Goal: Find specific fact: Find contact information

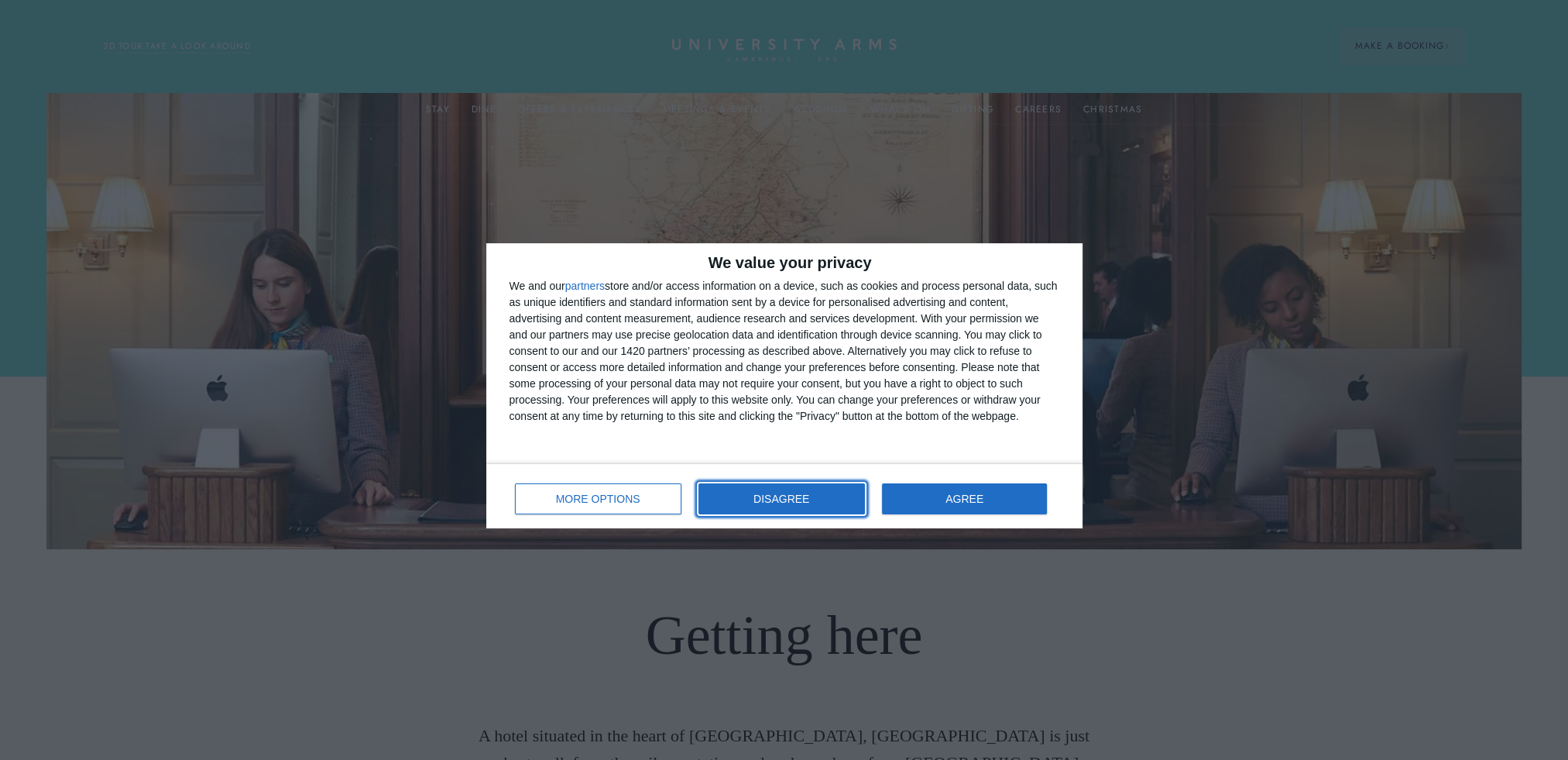
click at [794, 496] on span "DISAGREE" at bounding box center [781, 498] width 56 height 10
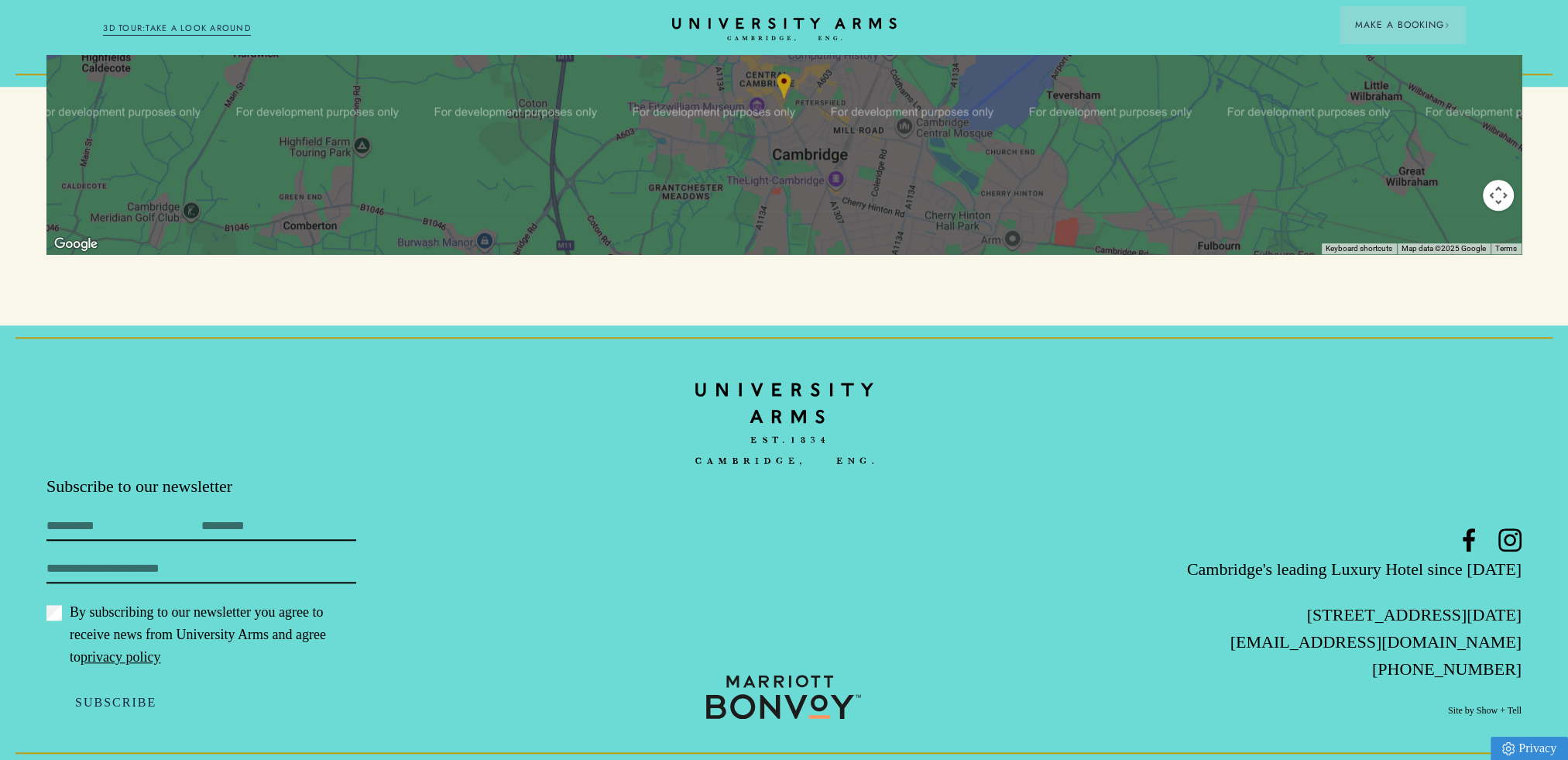
scroll to position [1960, 0]
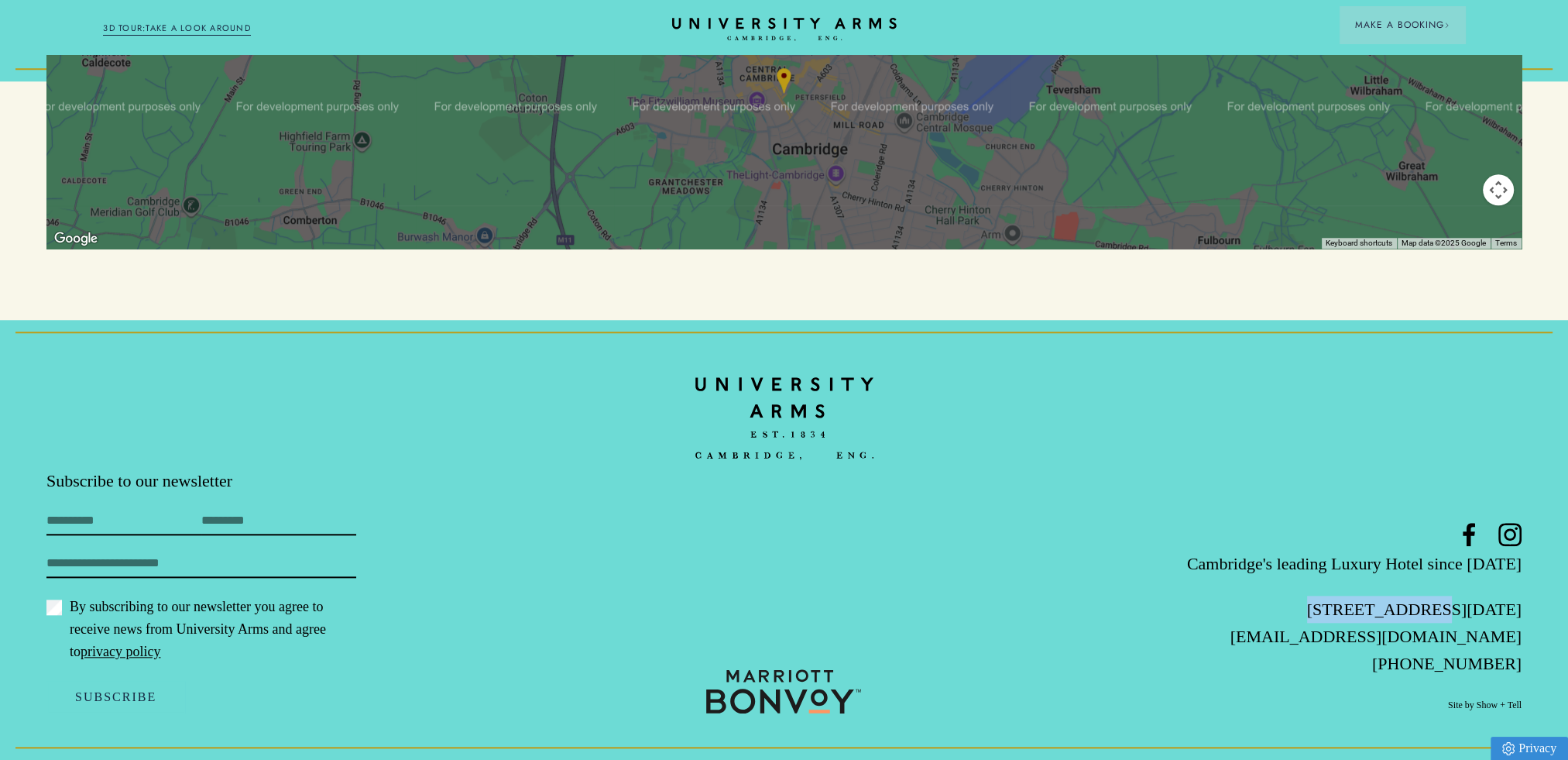
drag, startPoint x: 1273, startPoint y: 611, endPoint x: 1366, endPoint y: 603, distance: 93.3
click at [1366, 603] on p "[STREET_ADDRESS][DATE]" at bounding box center [1275, 608] width 492 height 27
click at [1325, 609] on p "[STREET_ADDRESS][DATE]" at bounding box center [1275, 608] width 492 height 27
drag, startPoint x: 1273, startPoint y: 608, endPoint x: 1525, endPoint y: 601, distance: 252.1
click at [1525, 601] on footer "Subscribe to our newsletter First Name Last Name Email By subscribing to our ne…" at bounding box center [784, 540] width 1568 height 440
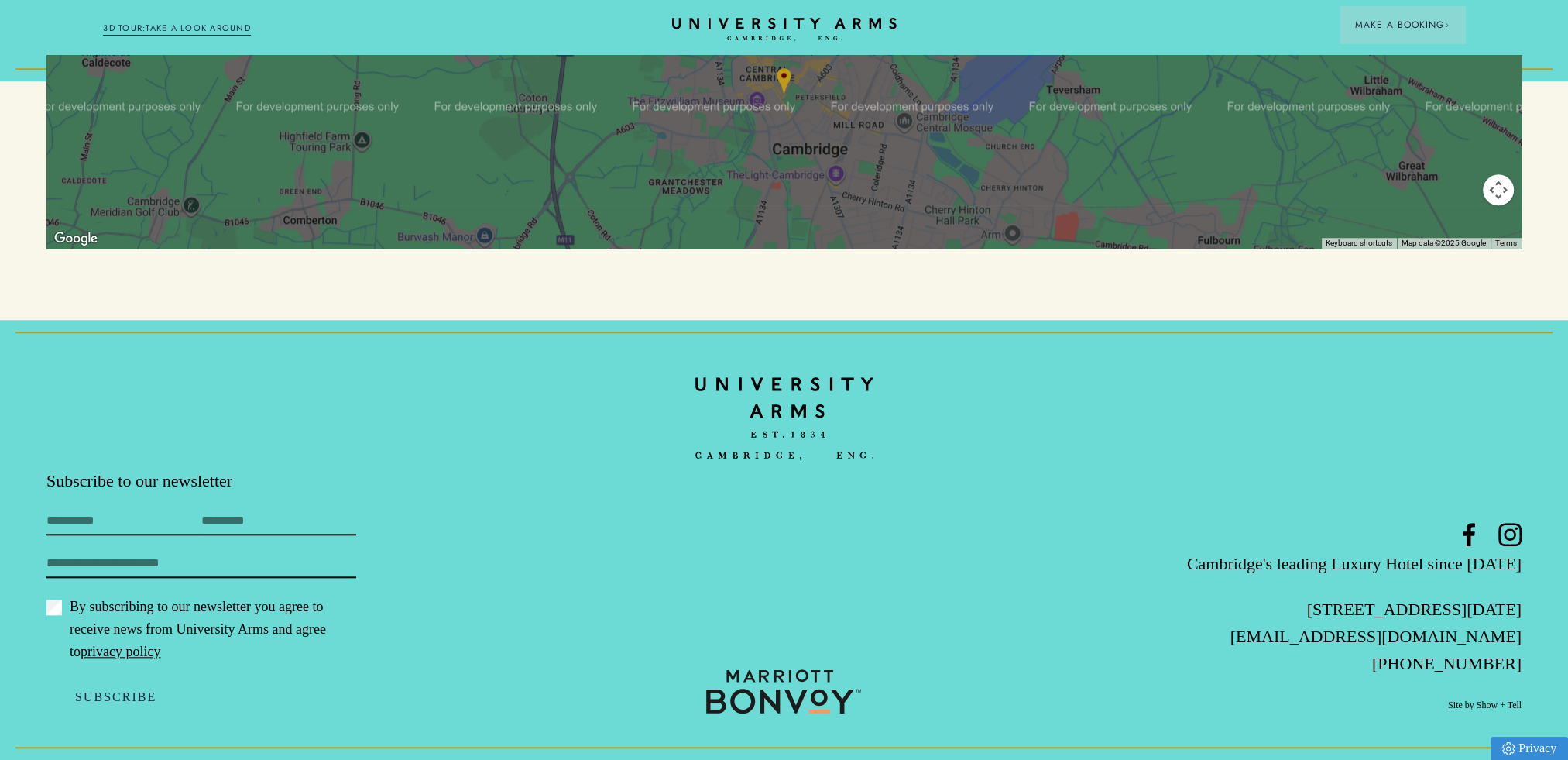
copy p "[STREET_ADDRESS][DATE]"
click at [950, 429] on div at bounding box center [784, 418] width 1475 height 103
